Goal: Information Seeking & Learning: Learn about a topic

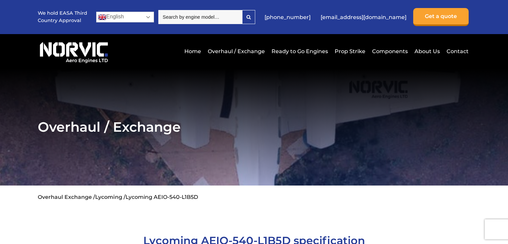
click at [142, 14] on link "English" at bounding box center [125, 17] width 58 height 11
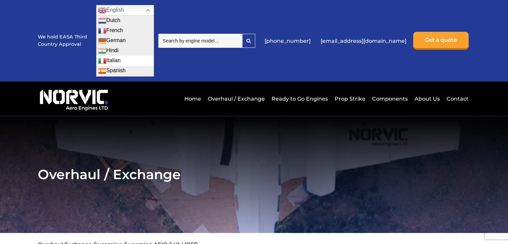
click at [115, 62] on link "Italian" at bounding box center [124, 61] width 57 height 10
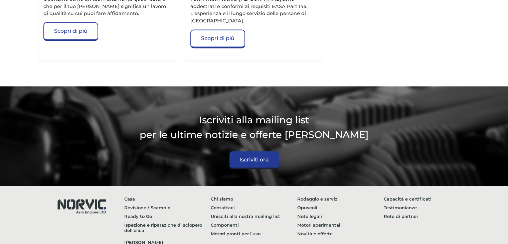
scroll to position [1170, 0]
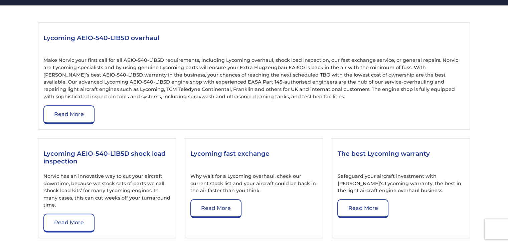
scroll to position [868, 0]
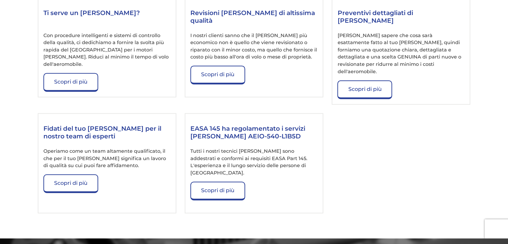
scroll to position [1001, 0]
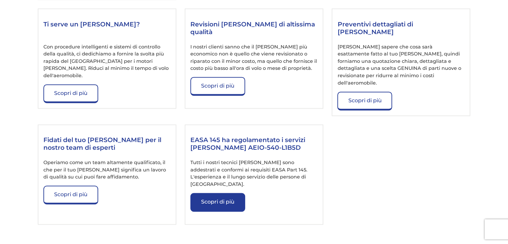
click at [236, 193] on link "Scopri di più" at bounding box center [217, 202] width 55 height 19
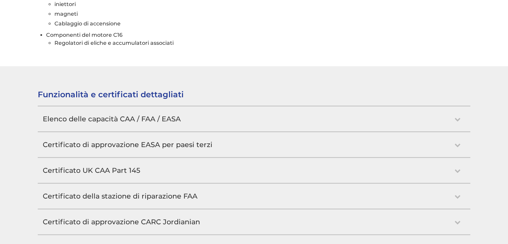
scroll to position [667, 0]
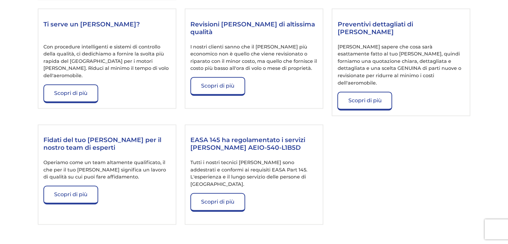
drag, startPoint x: 269, startPoint y: 122, endPoint x: 266, endPoint y: 120, distance: 3.6
